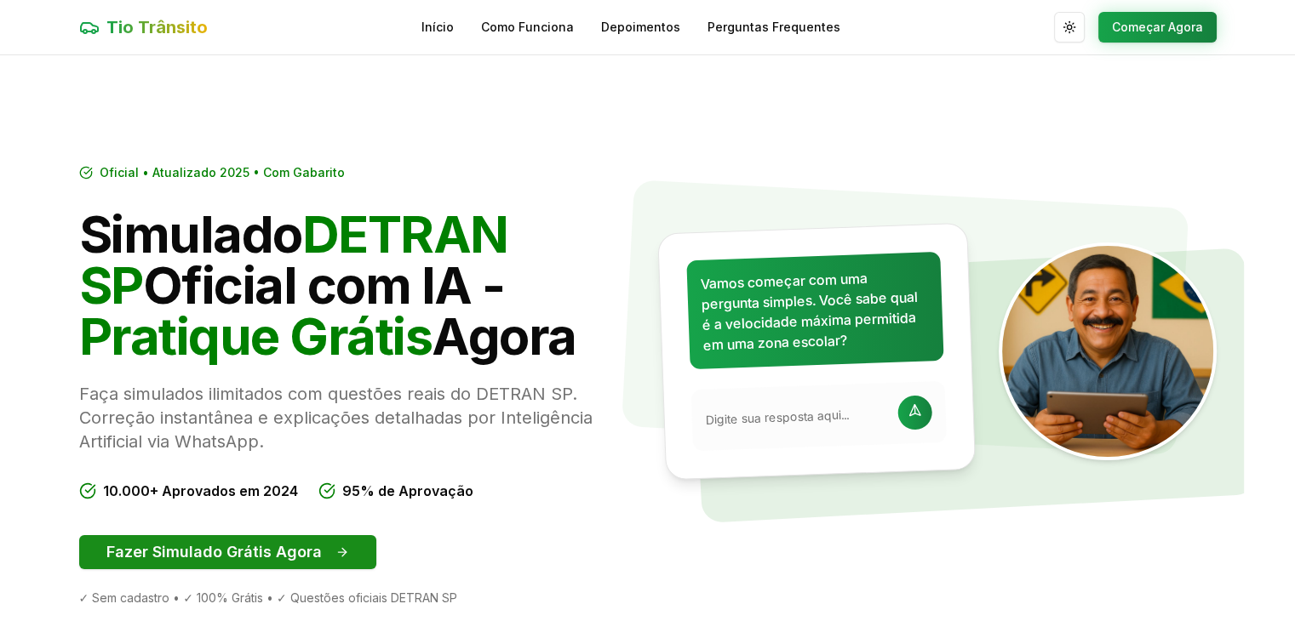
click at [277, 563] on button "Fazer Simulado Grátis Agora" at bounding box center [227, 553] width 297 height 34
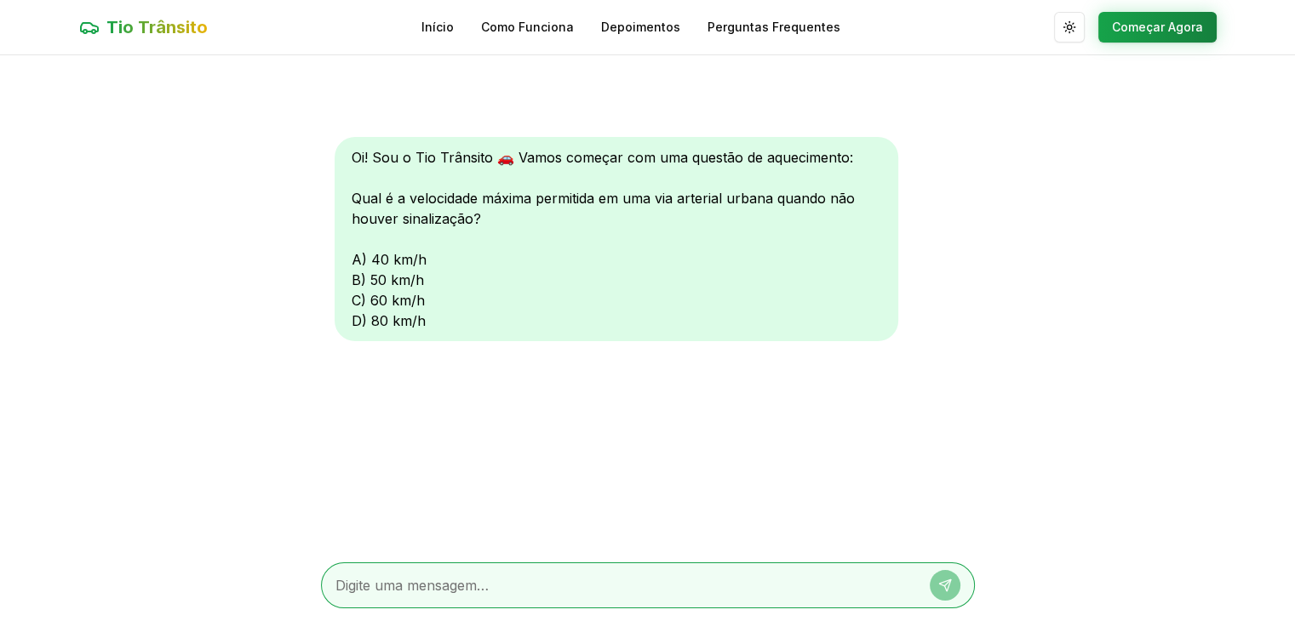
click at [427, 583] on textarea at bounding box center [623, 586] width 577 height 20
type textarea "c"
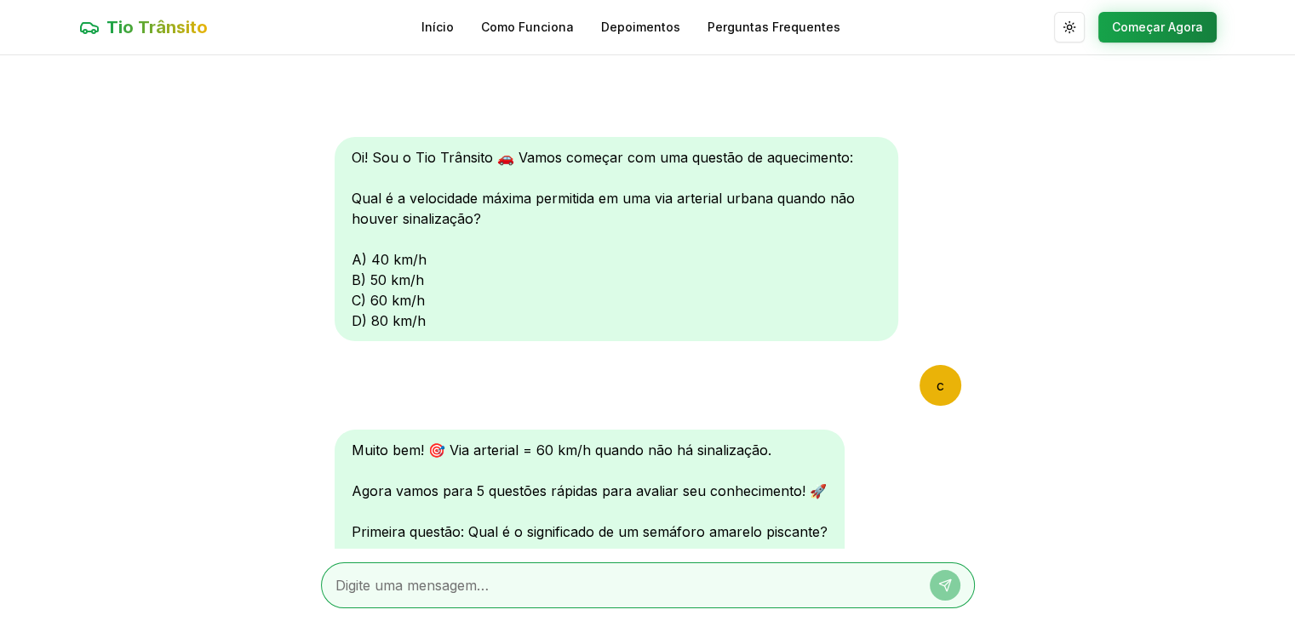
scroll to position [41, 0]
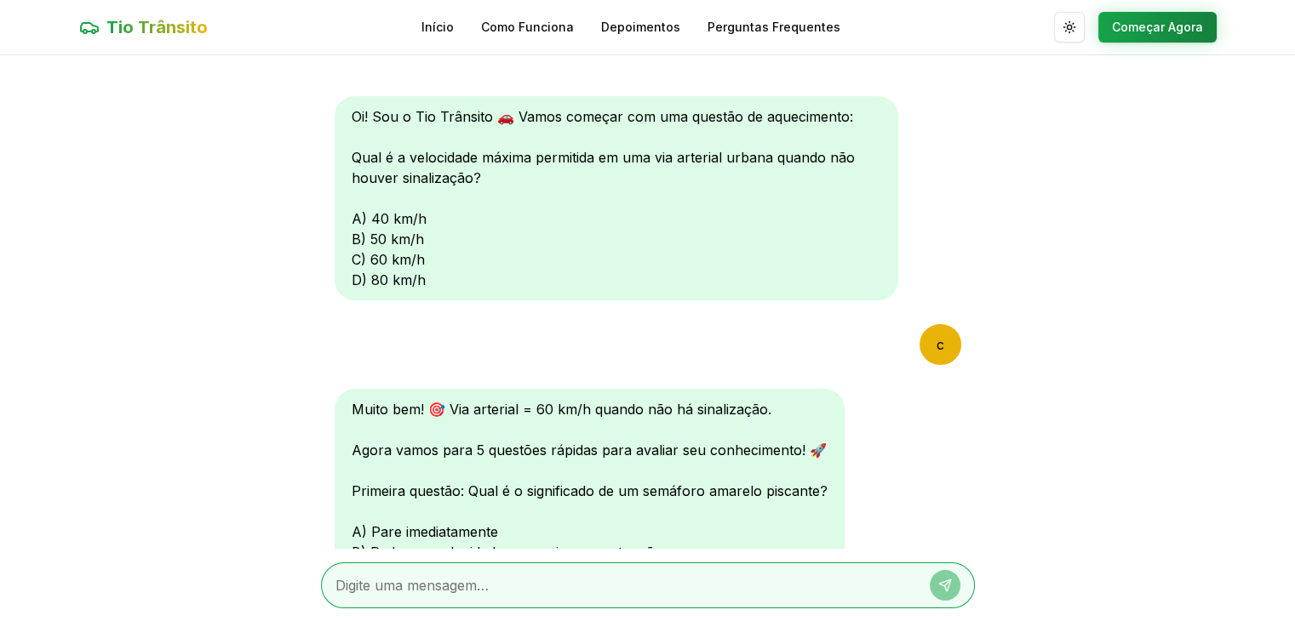
click at [459, 501] on div "Muito bem! 🎯 Via arterial = 60 km/h quando não há sinalização. Agora vamos para…" at bounding box center [590, 501] width 510 height 225
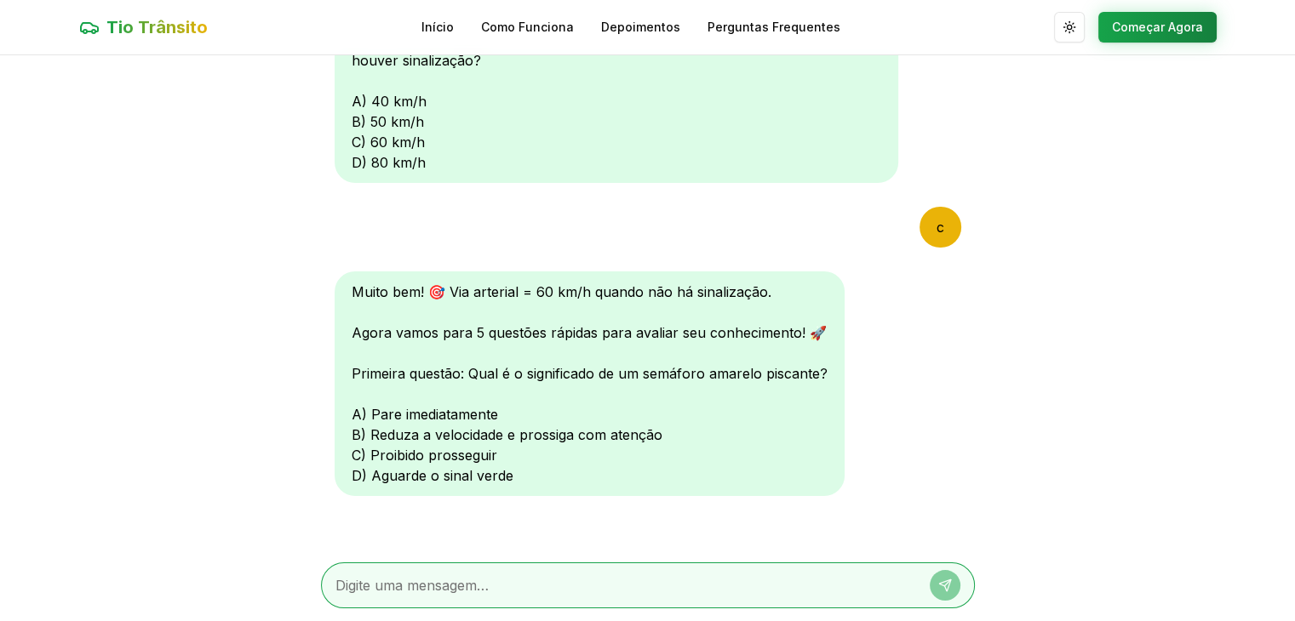
scroll to position [163, 0]
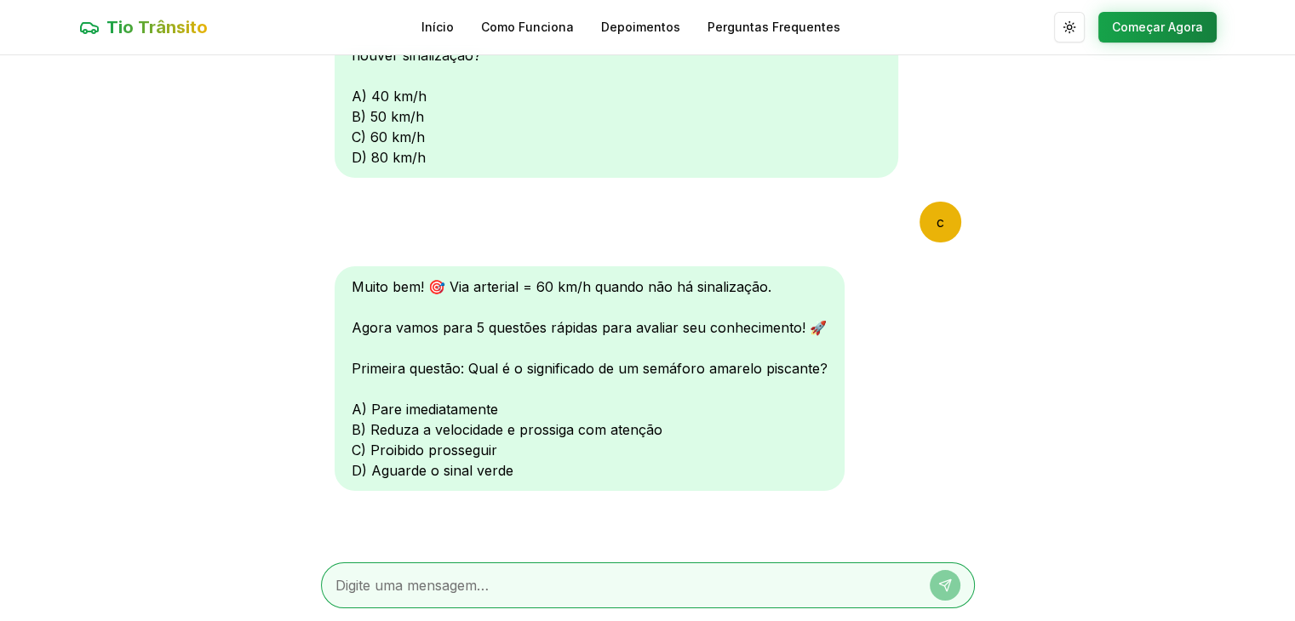
click at [499, 583] on textarea at bounding box center [623, 586] width 577 height 20
type textarea "d"
type textarea "b"
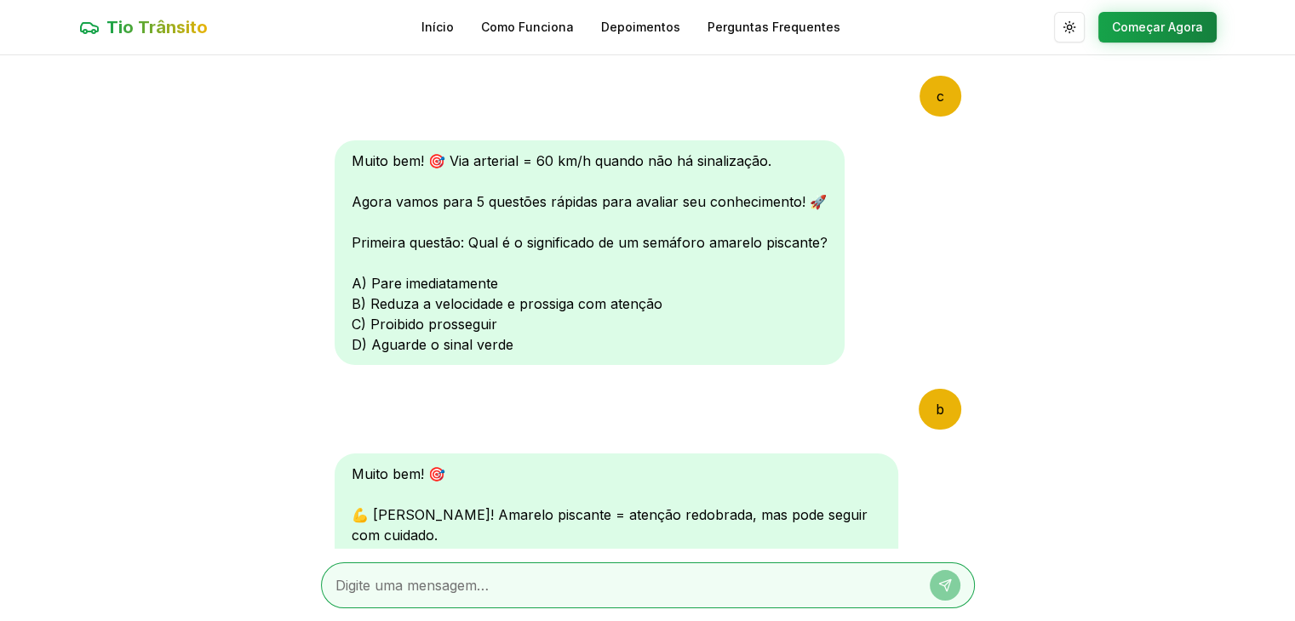
scroll to position [605, 0]
